Goal: Task Accomplishment & Management: Complete application form

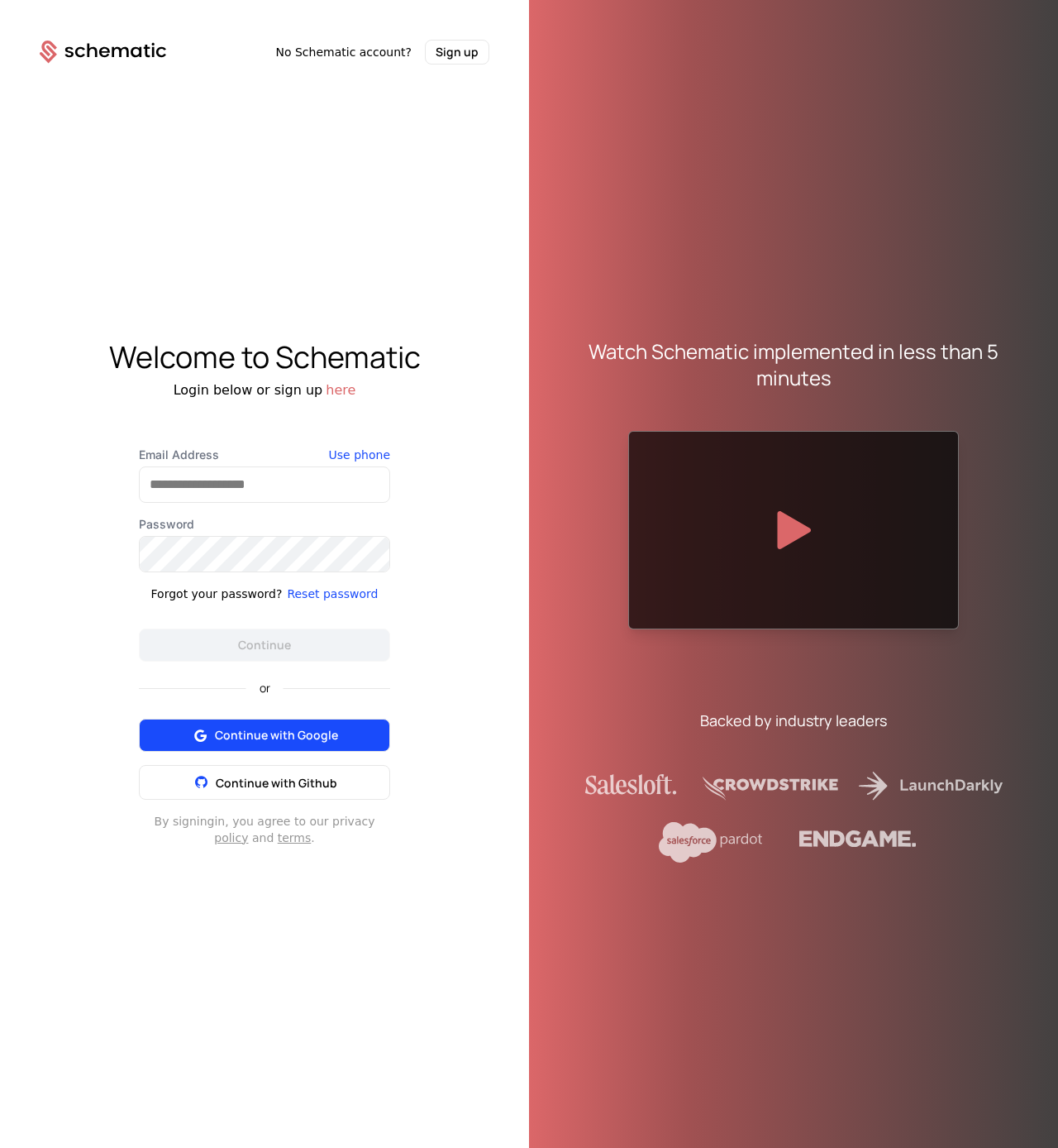
click at [224, 740] on span "Continue with Google" at bounding box center [277, 735] width 123 height 17
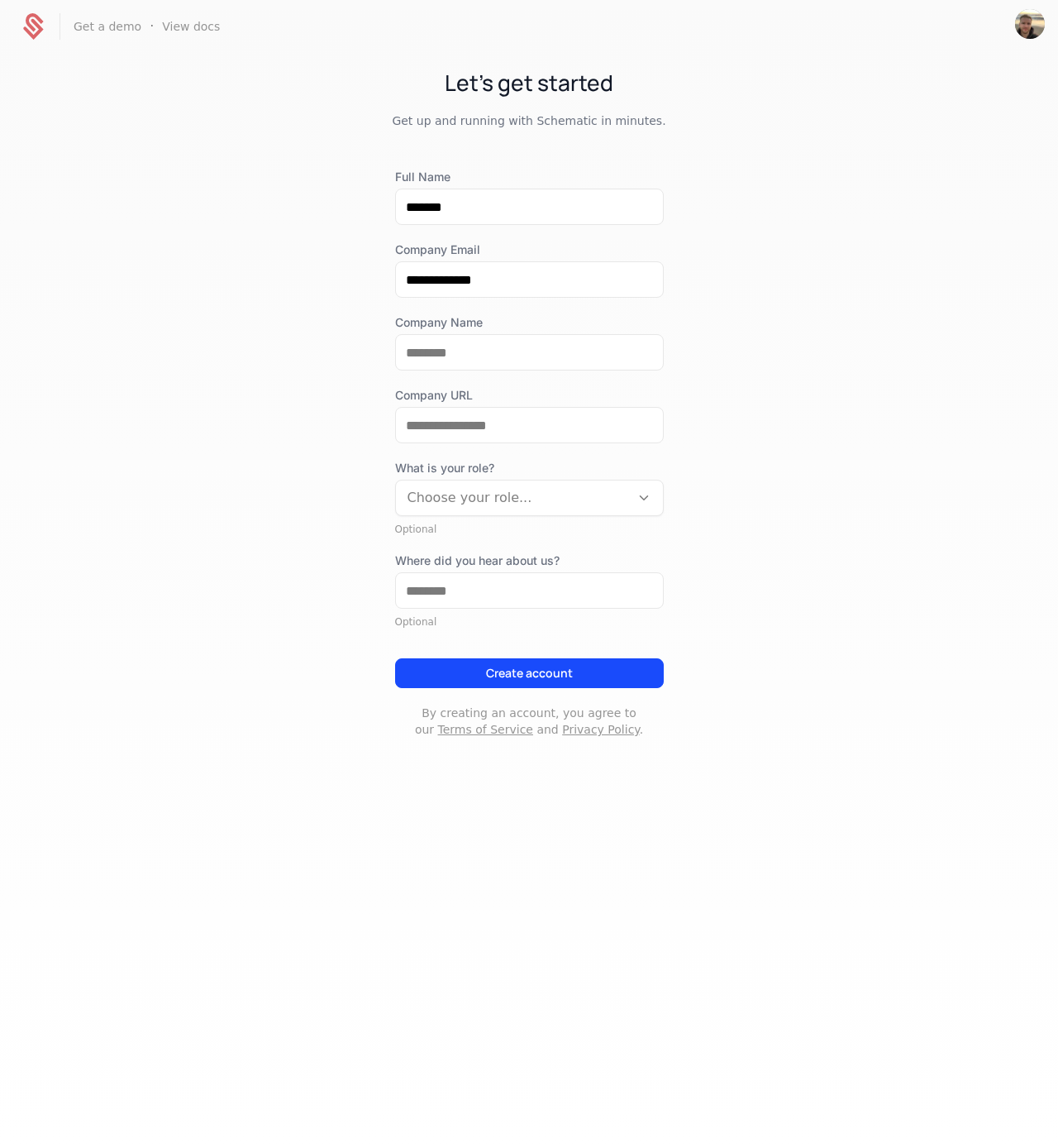
click at [542, 709] on p "By creating an account, you agree to our Terms of Service and Privacy Policy ." at bounding box center [529, 721] width 268 height 33
click at [539, 679] on button "Create account" at bounding box center [529, 673] width 268 height 29
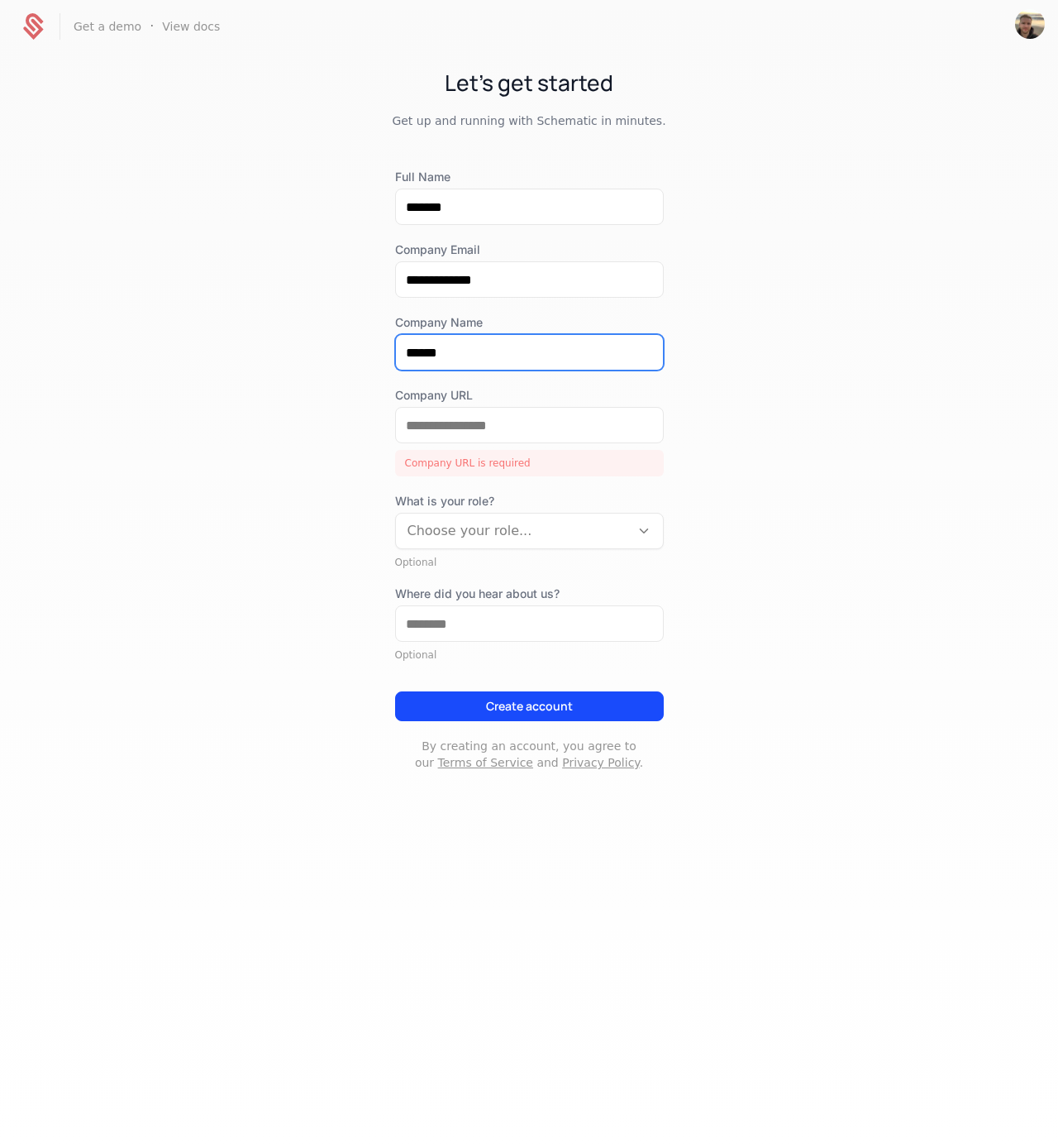
type input "******"
click at [522, 445] on div "Company URL Company URL is required" at bounding box center [529, 431] width 268 height 89
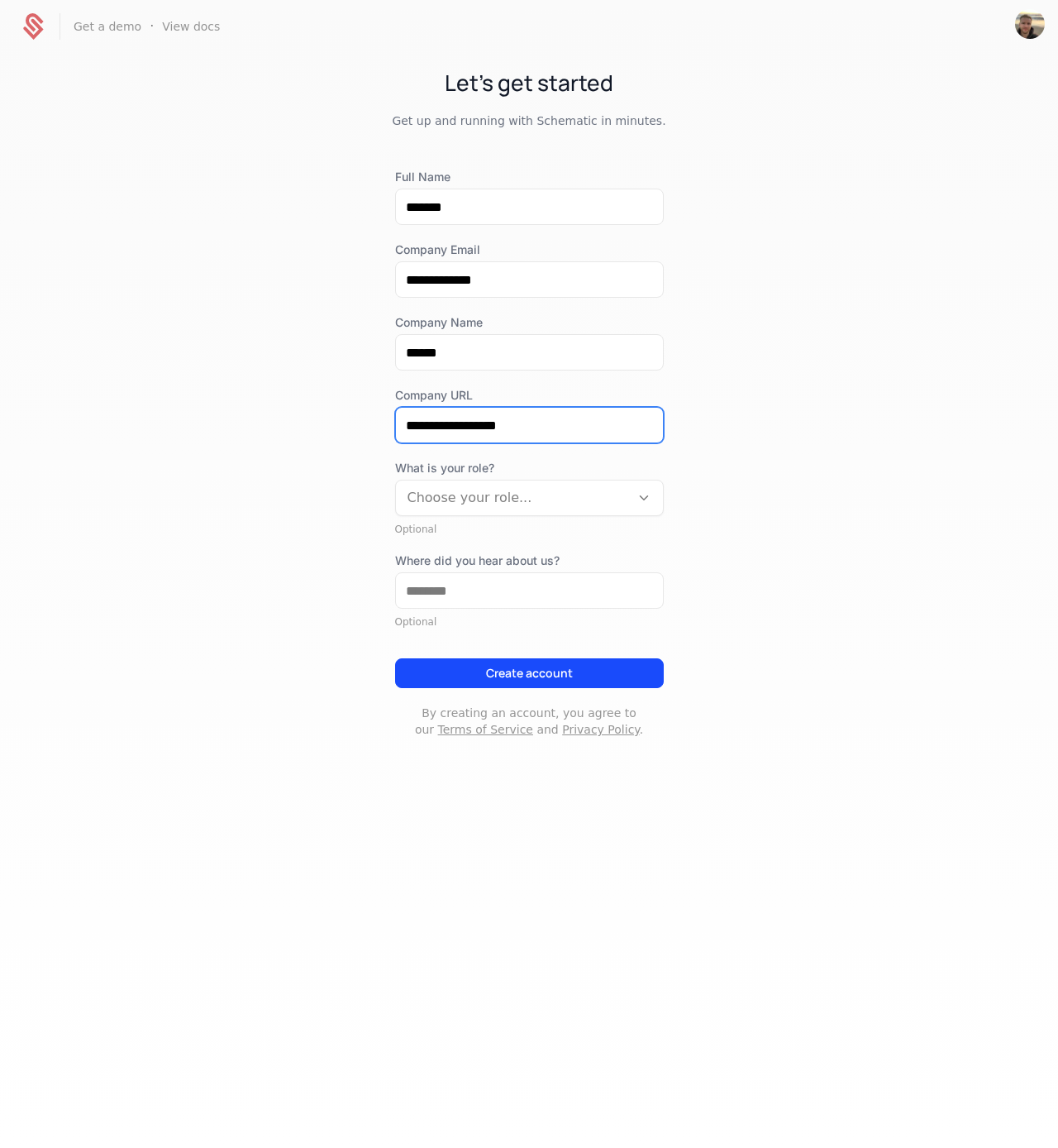
type input "**********"
click at [786, 519] on div "**********" at bounding box center [529, 418] width 1058 height 731
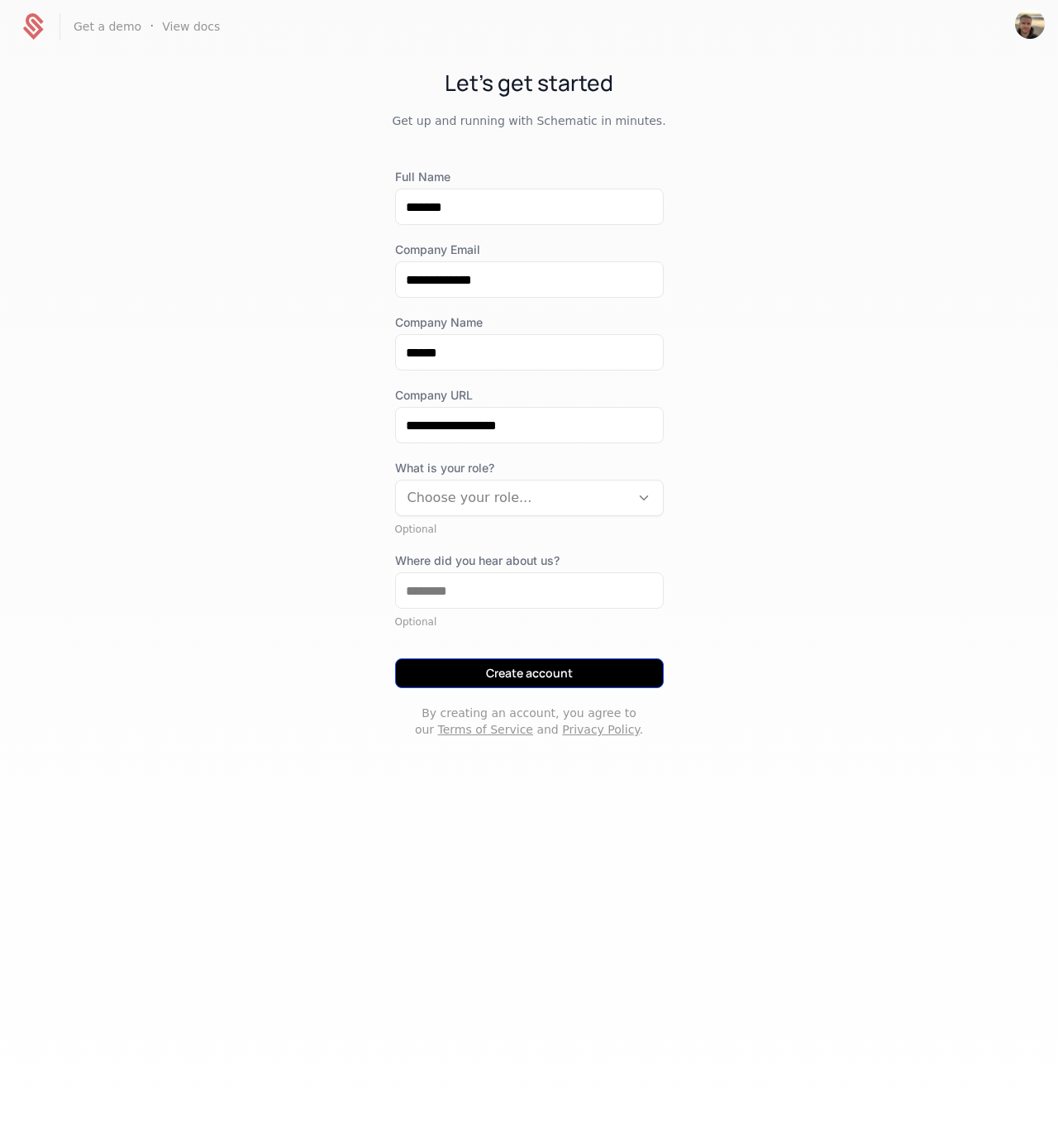
click at [558, 672] on button "Create account" at bounding box center [529, 673] width 268 height 29
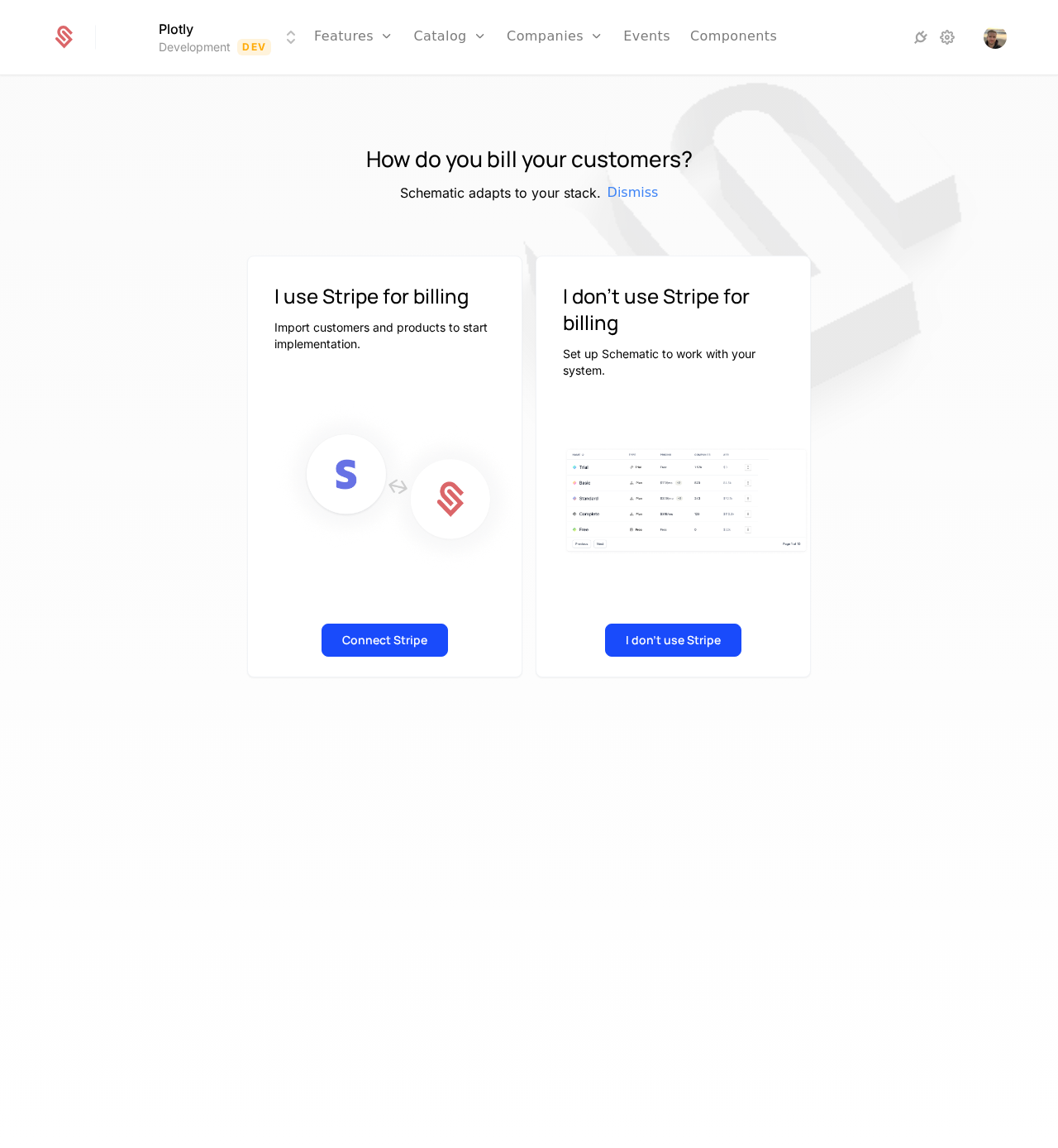
click at [210, 25] on html "Plotly Development Dev Features Features Flags Catalog Plans Add Ons Configurat…" at bounding box center [529, 574] width 1058 height 1148
click at [228, 87] on div "Development Dev" at bounding box center [257, 86] width 279 height 33
click at [164, 26] on html "Plotly Development Dev Features Features Flags Catalog Plans Add Ons Configurat…" at bounding box center [529, 574] width 1058 height 1148
click at [332, 128] on button "Manage" at bounding box center [324, 124] width 130 height 29
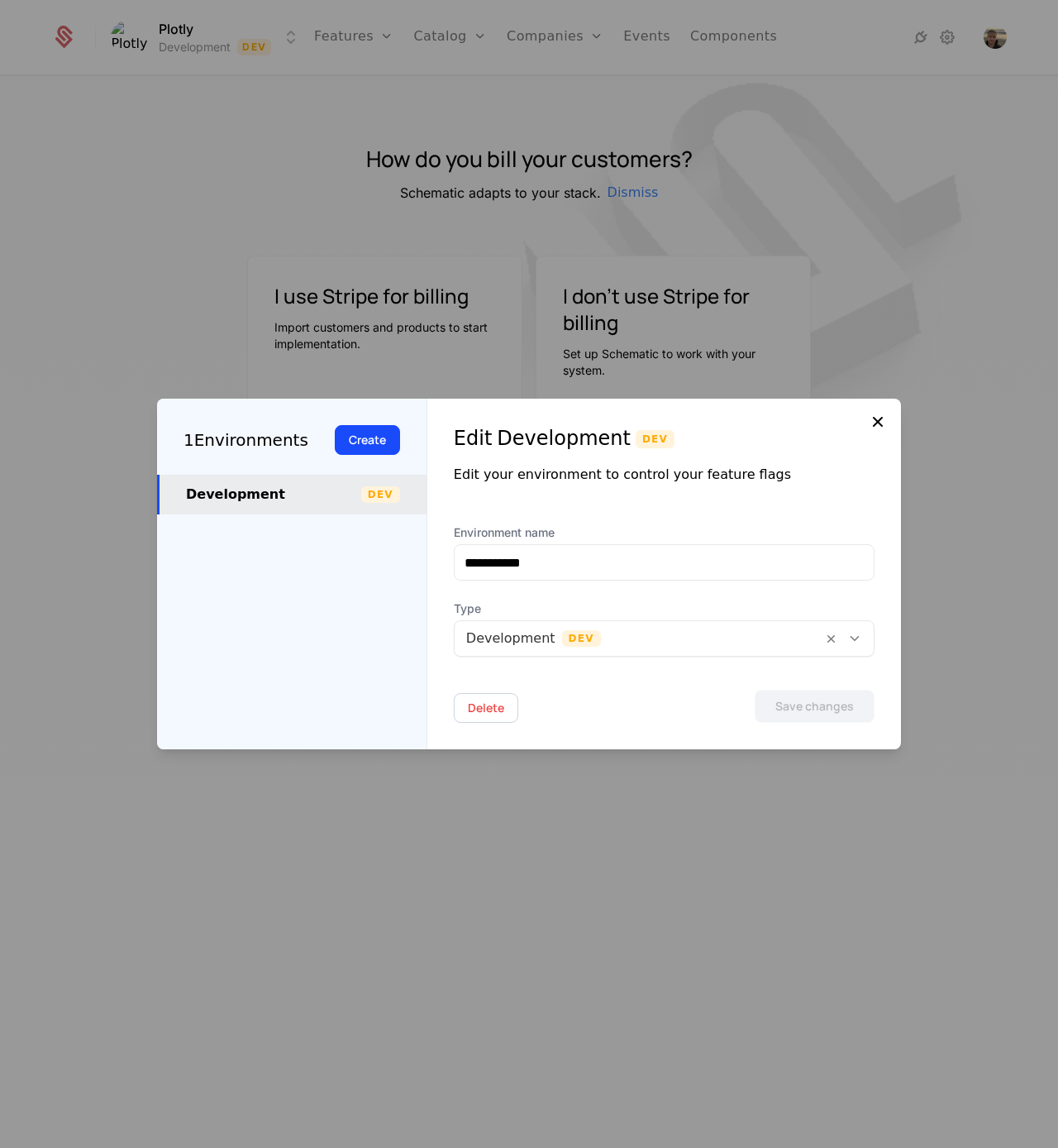
click at [871, 415] on icon at bounding box center [879, 422] width 20 height 20
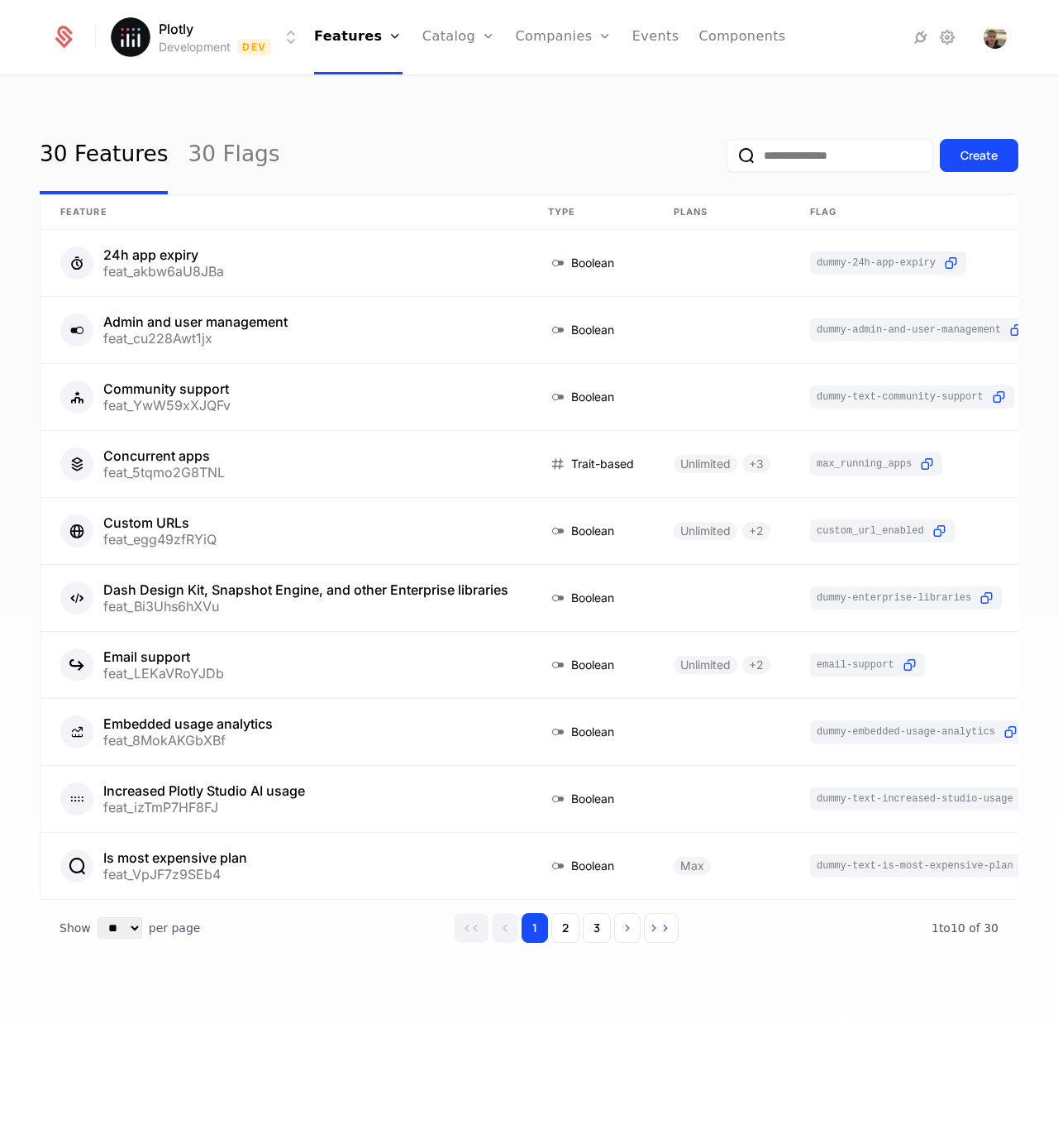
click at [473, 127] on div "30 Features 30 Flags Create" at bounding box center [529, 155] width 979 height 78
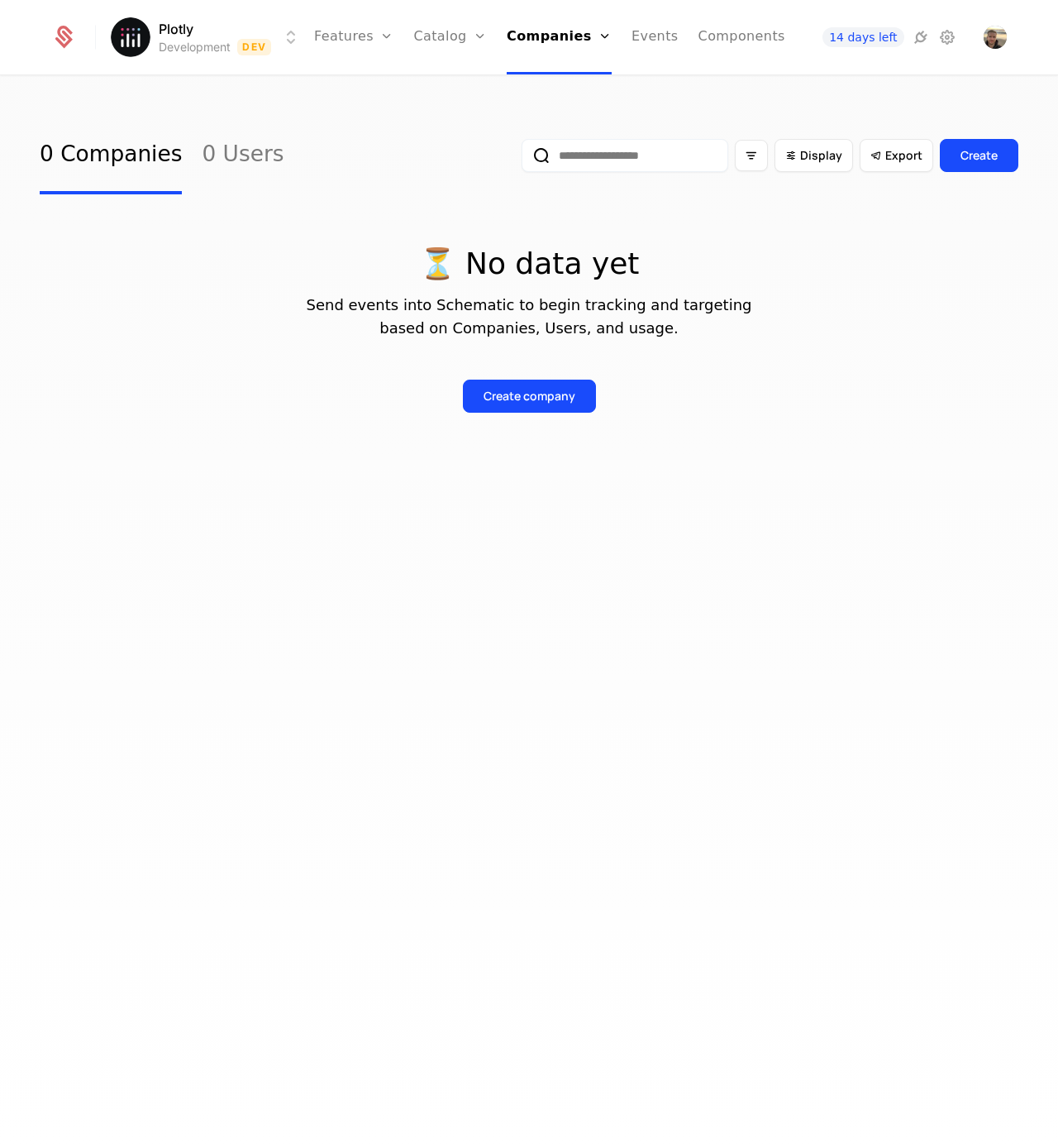
click at [995, 53] on div "Plotly Development Dev Features Features Flags Catalog Plans Add Ons Credits Co…" at bounding box center [529, 37] width 955 height 74
click at [994, 48] on img "Open user button" at bounding box center [995, 37] width 23 height 23
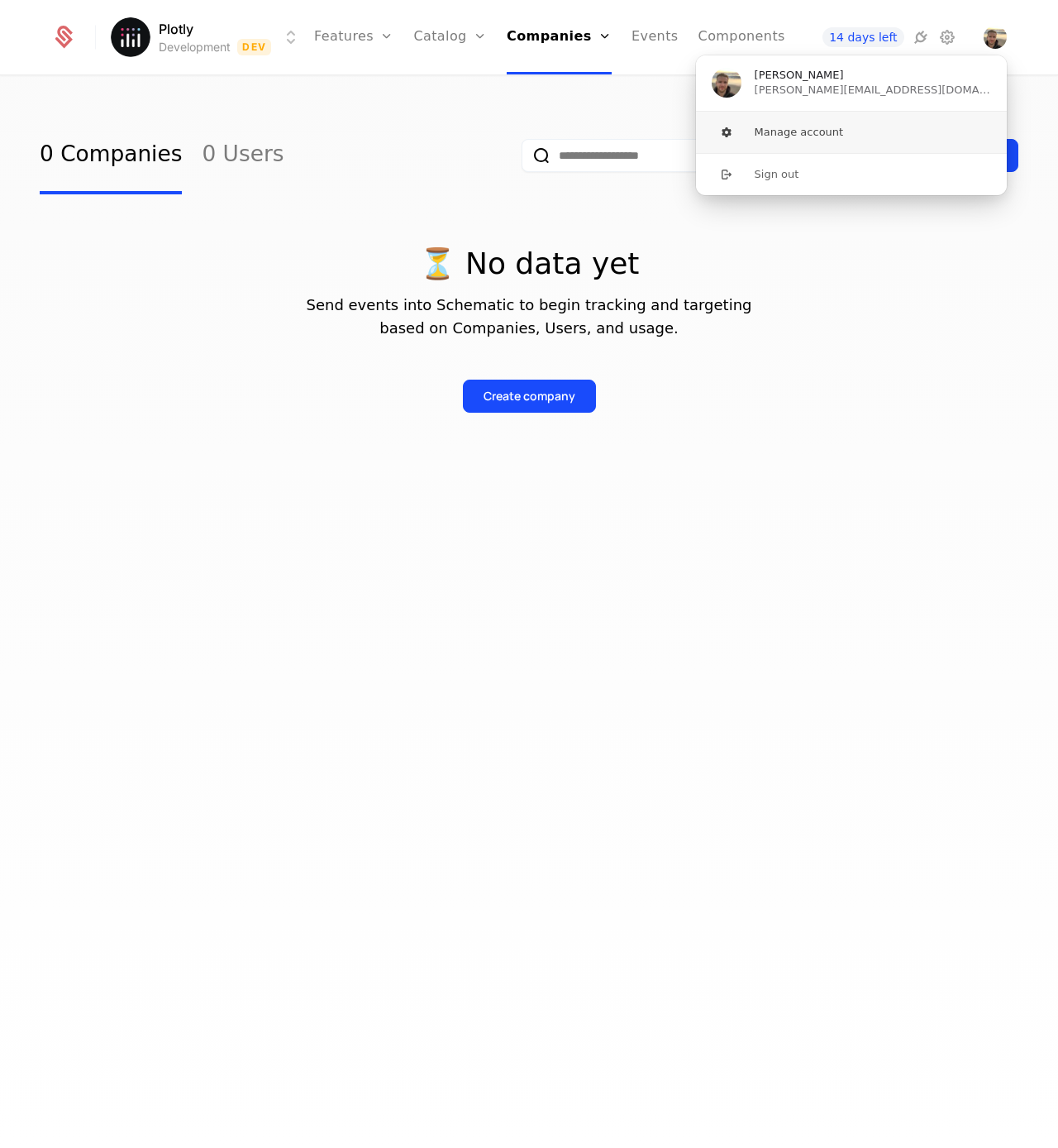
click at [740, 139] on span "User button popover" at bounding box center [727, 132] width 29 height 13
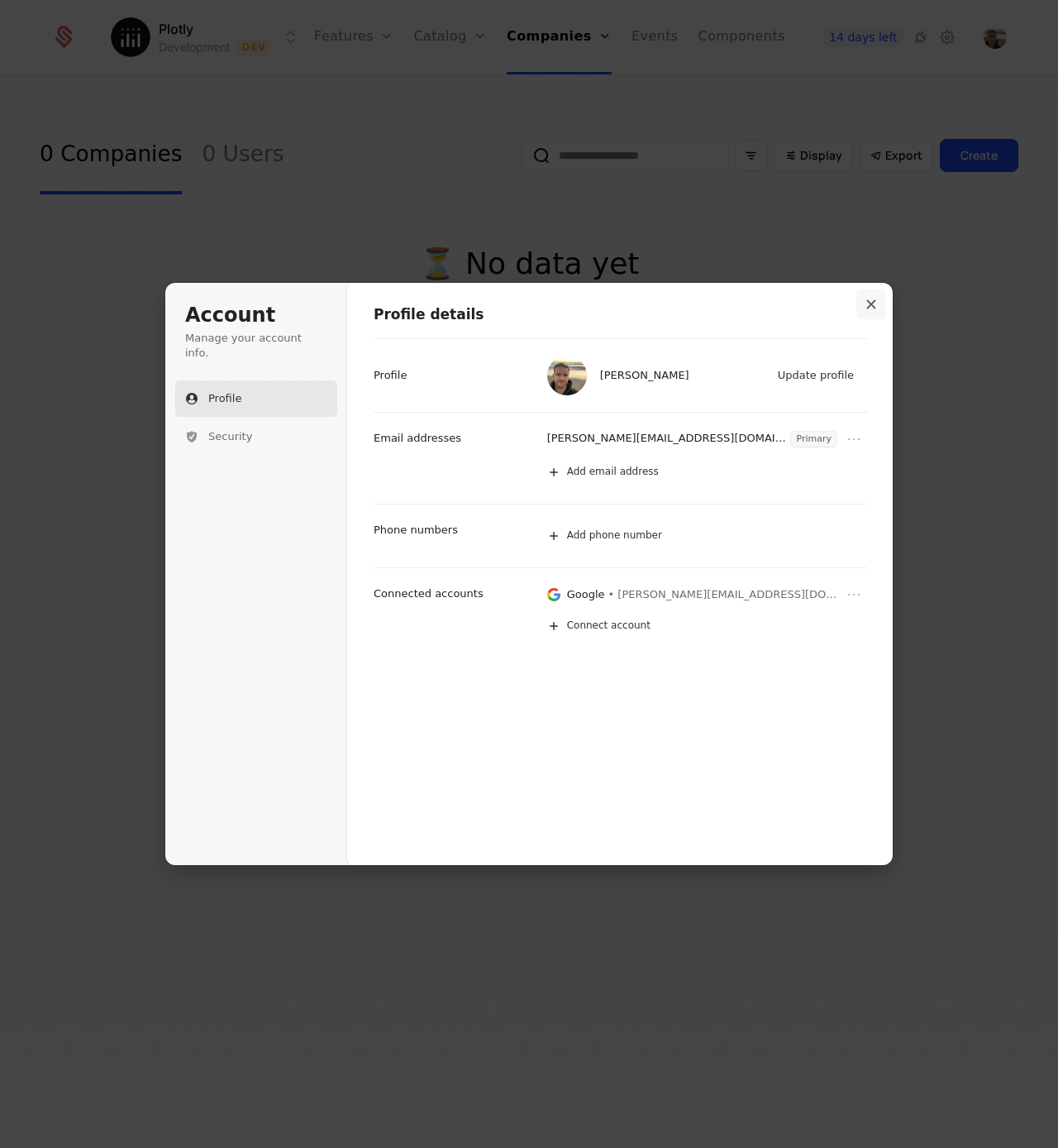
click at [880, 301] on button "Close modal" at bounding box center [871, 304] width 29 height 29
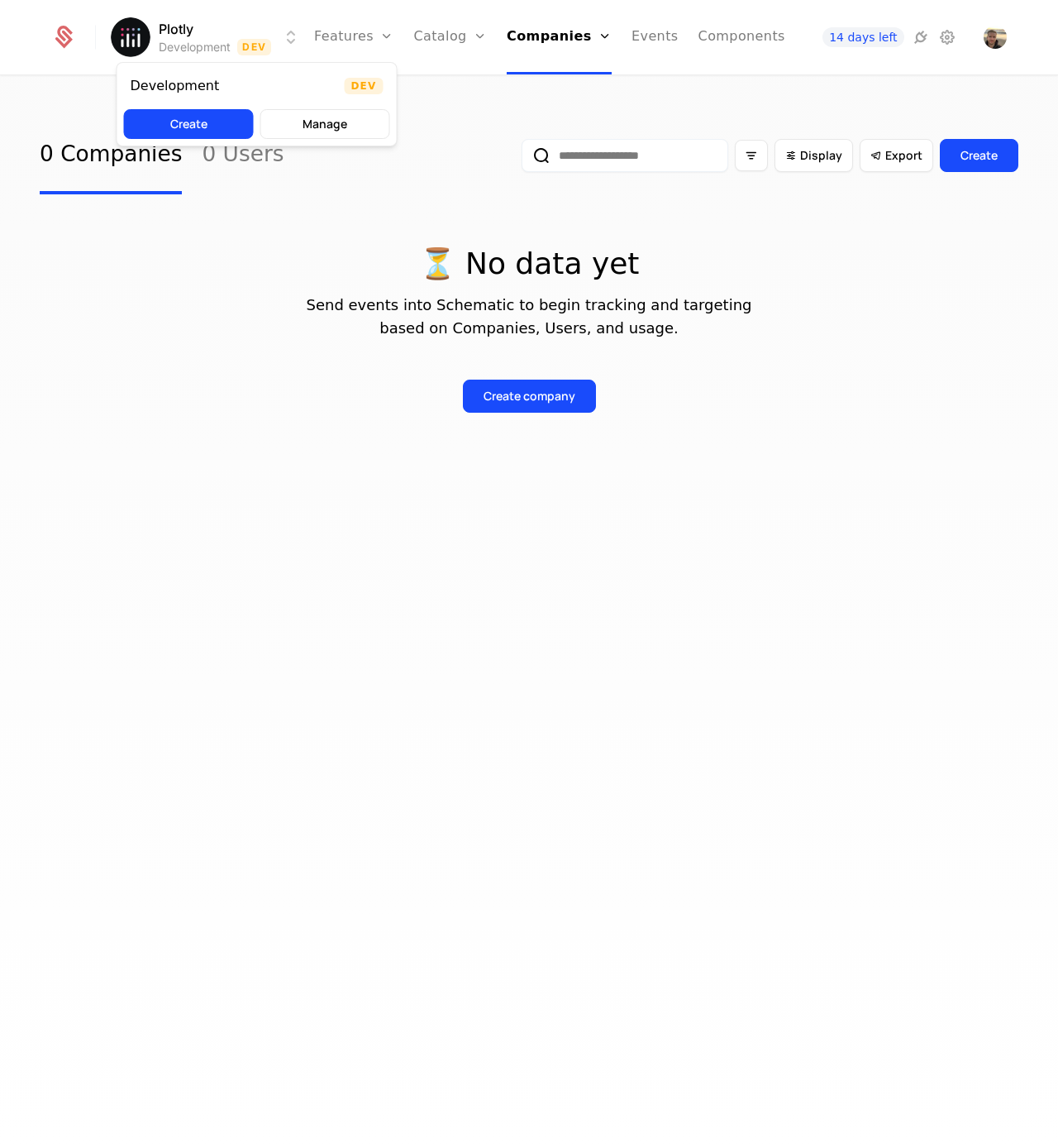
click at [235, 32] on html "Plotly Development Dev Features Features Flags Catalog Plans Add Ons Credits Co…" at bounding box center [529, 574] width 1058 height 1148
click at [686, 95] on html "Plotly Development Dev Features Features Flags Catalog Plans Add Ons Credits Co…" at bounding box center [529, 574] width 1058 height 1148
